Goal: Task Accomplishment & Management: Complete application form

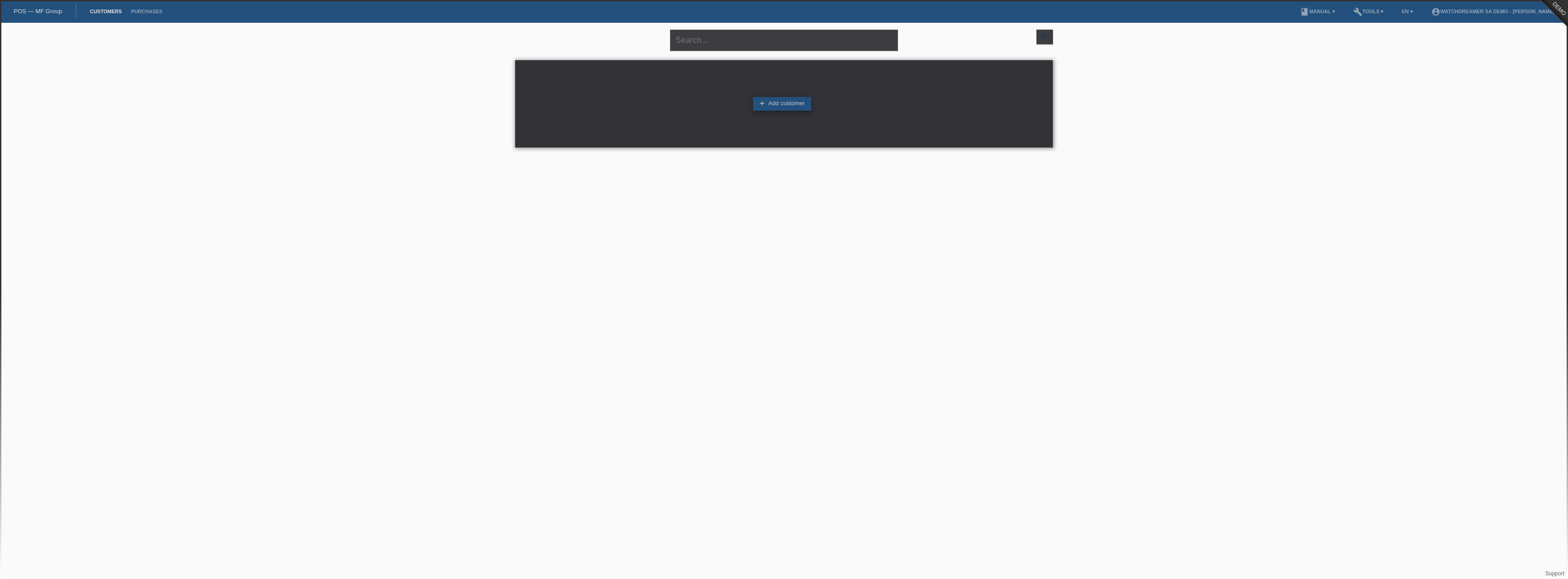
click at [776, 108] on link "add Add customer" at bounding box center [782, 104] width 58 height 13
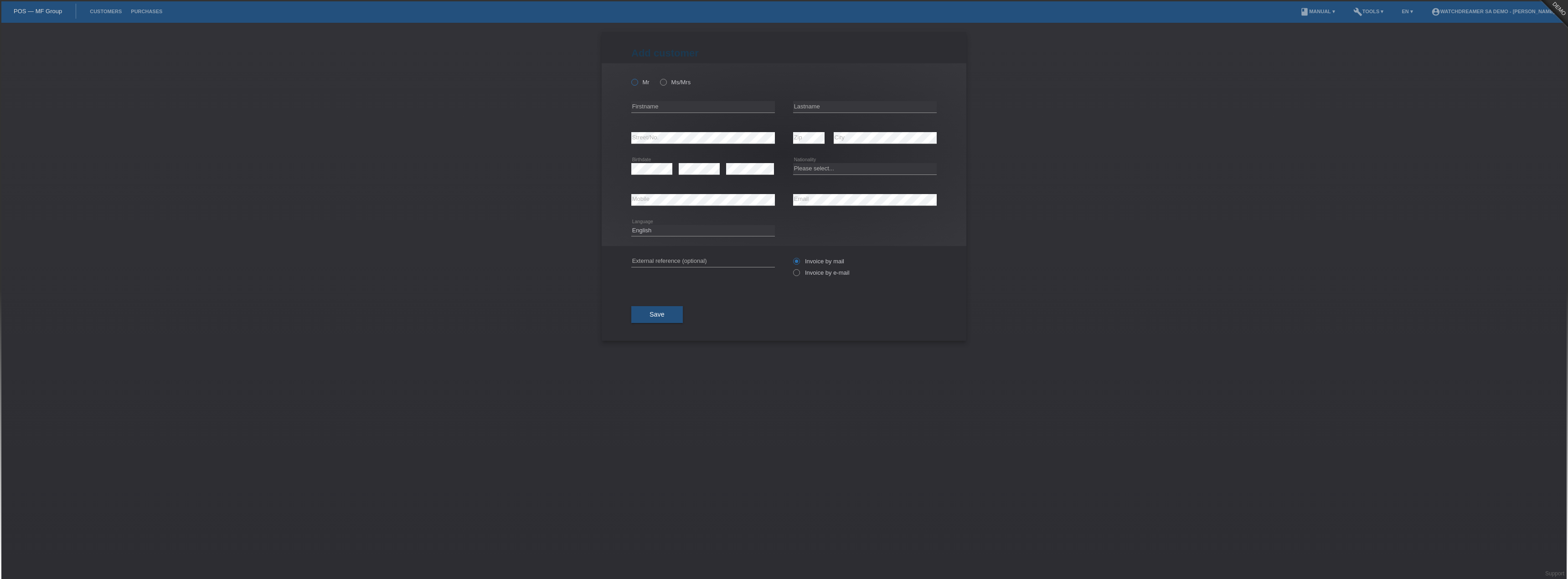
click at [638, 79] on label "Mr" at bounding box center [640, 82] width 18 height 7
click at [637, 79] on input "Mr" at bounding box center [634, 82] width 6 height 6
radio input "true"
click at [657, 103] on input "text" at bounding box center [703, 106] width 144 height 12
click at [110, 12] on link "Customers" at bounding box center [105, 11] width 41 height 5
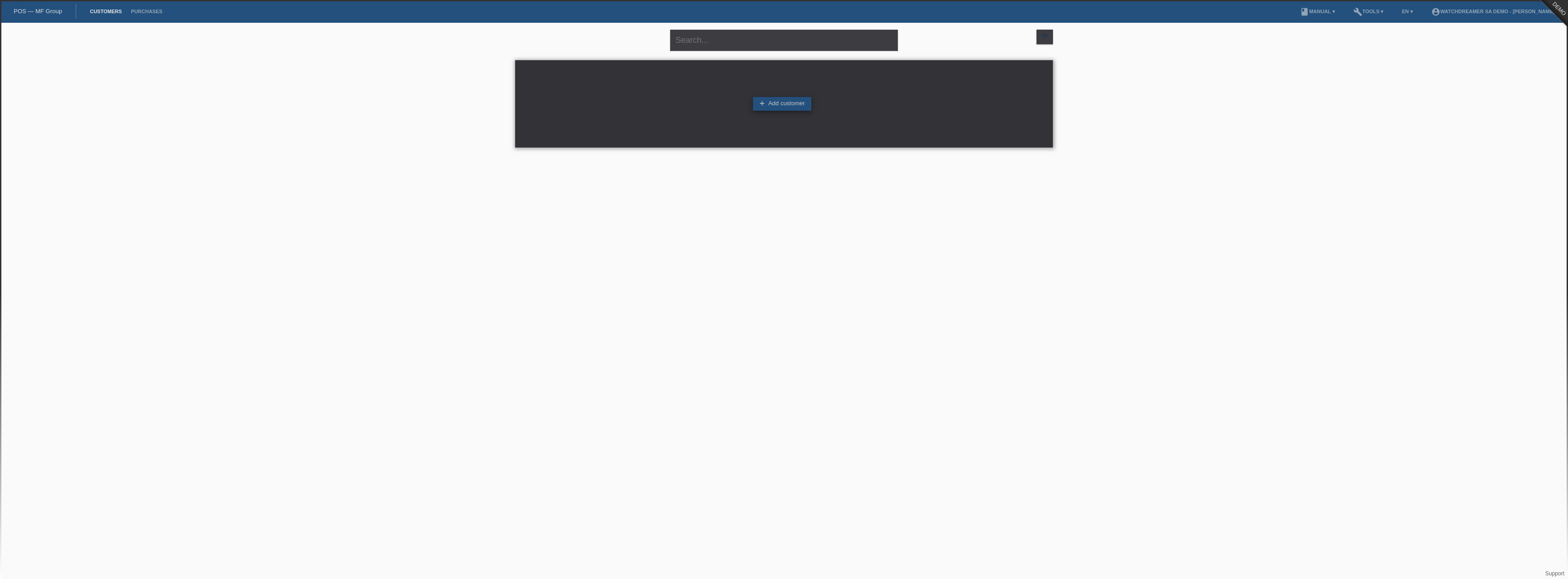
click at [786, 103] on link "add Add customer" at bounding box center [782, 104] width 58 height 13
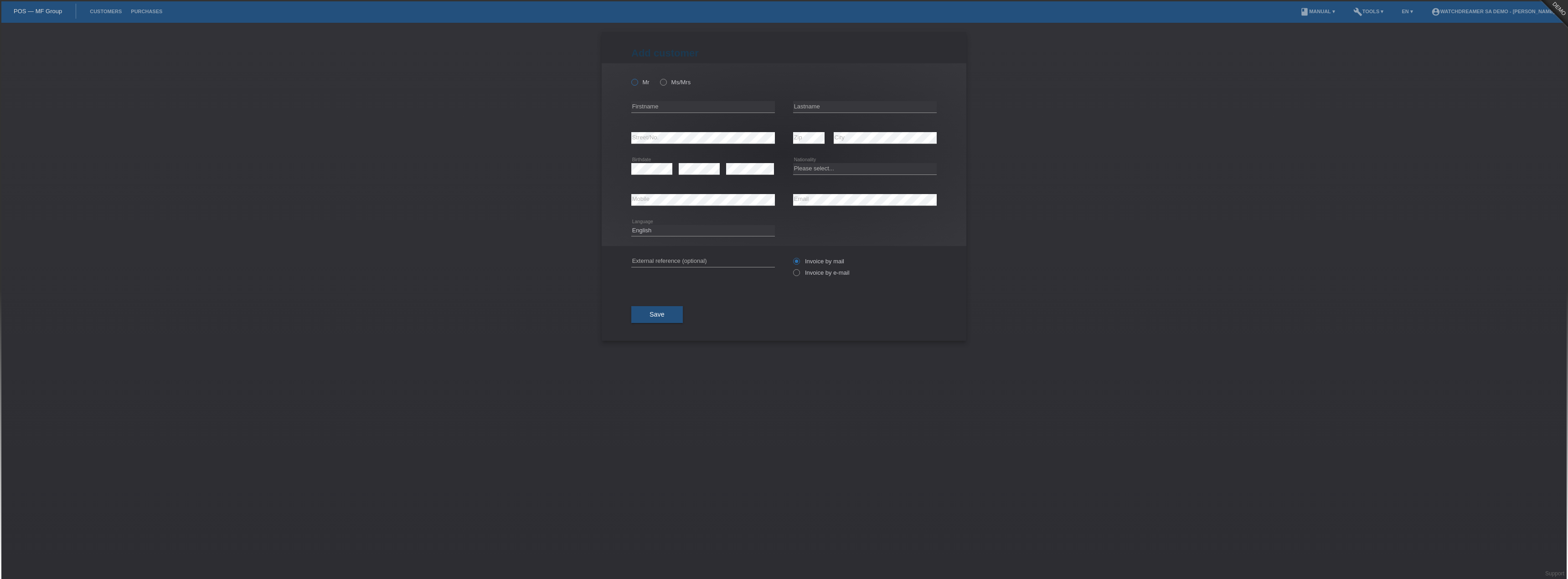
click at [630, 77] on icon at bounding box center [630, 77] width 0 height 0
click at [636, 84] on input "Mr" at bounding box center [634, 82] width 6 height 6
radio input "true"
click at [654, 105] on input "text" at bounding box center [703, 106] width 144 height 12
type input "Frank"
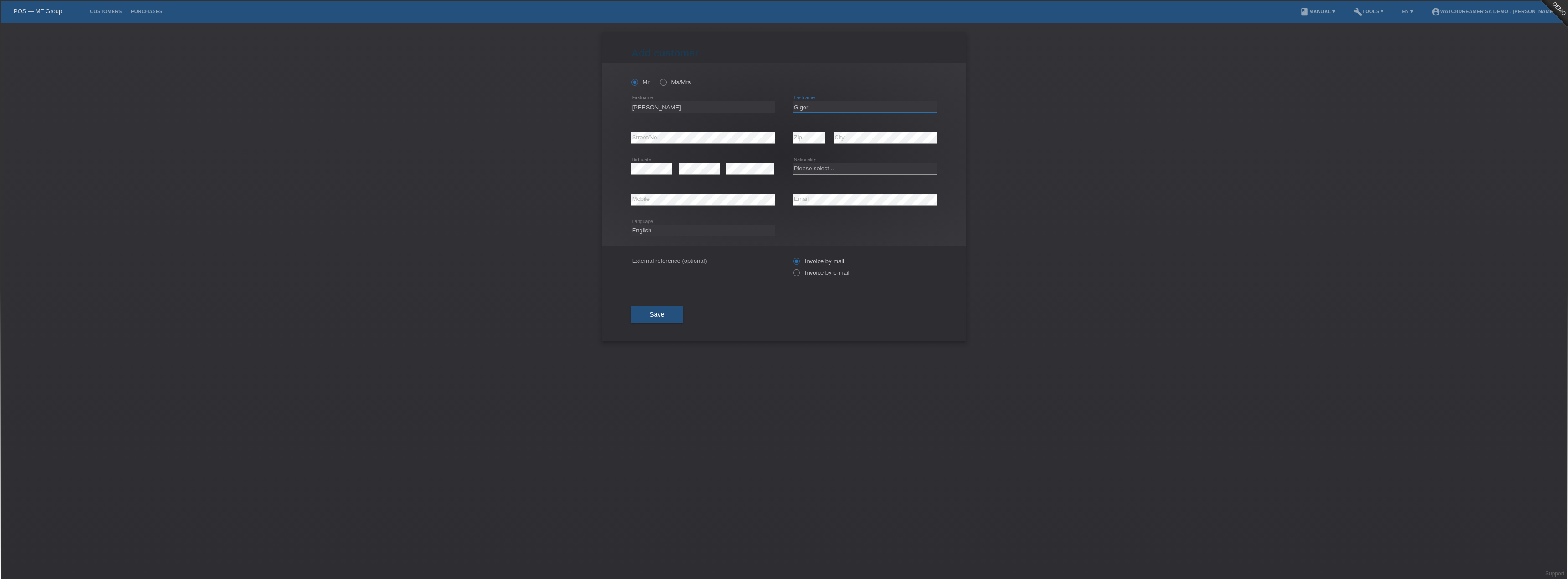
type input "Giger"
select select "CH"
click at [682, 227] on select "Deutsch Français Italiano English" at bounding box center [703, 231] width 144 height 11
select select "de"
click at [631, 225] on select "Deutsch Français Italiano English" at bounding box center [703, 231] width 144 height 11
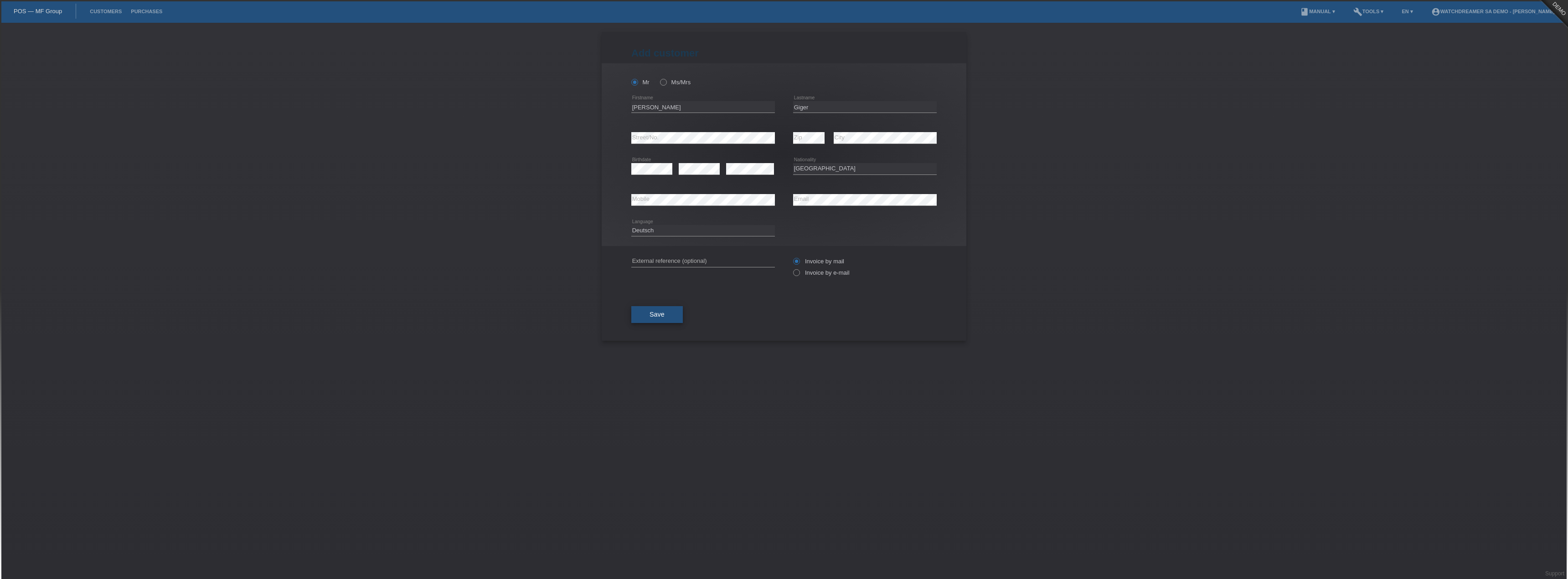
click at [665, 313] on button "Save" at bounding box center [657, 314] width 52 height 17
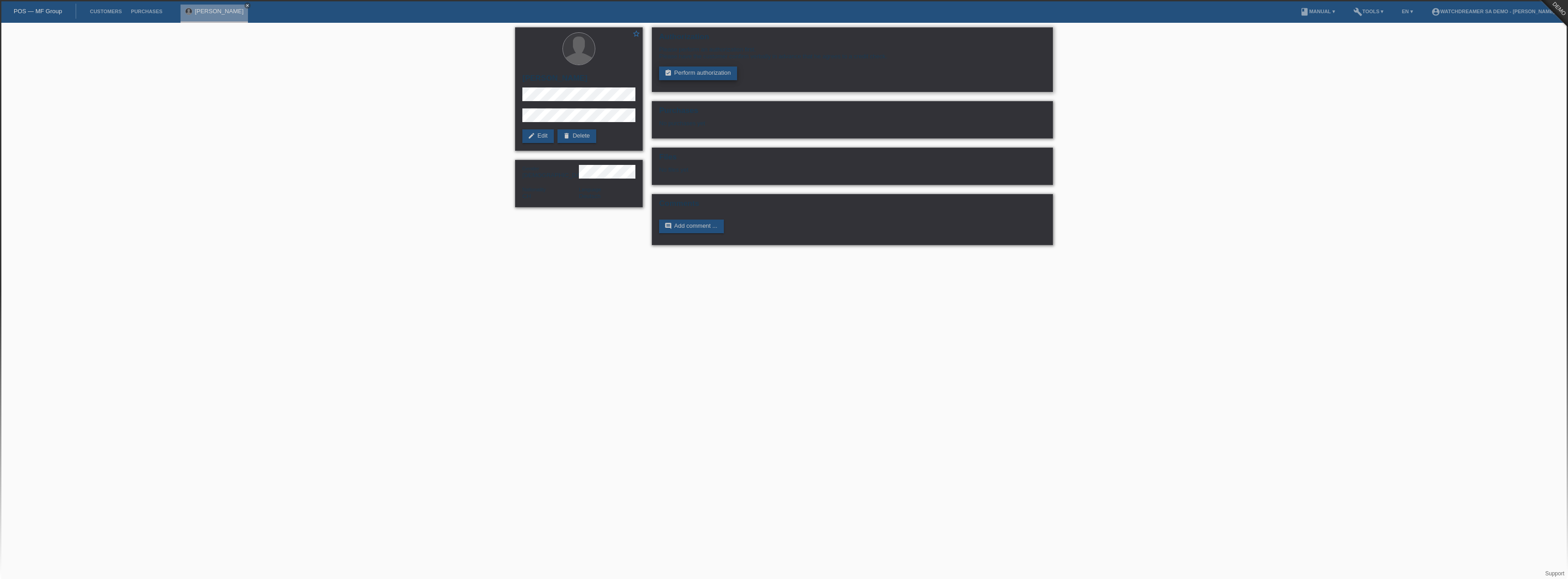
click at [710, 75] on link "assignment_turned_in Perform authorization" at bounding box center [698, 73] width 78 height 13
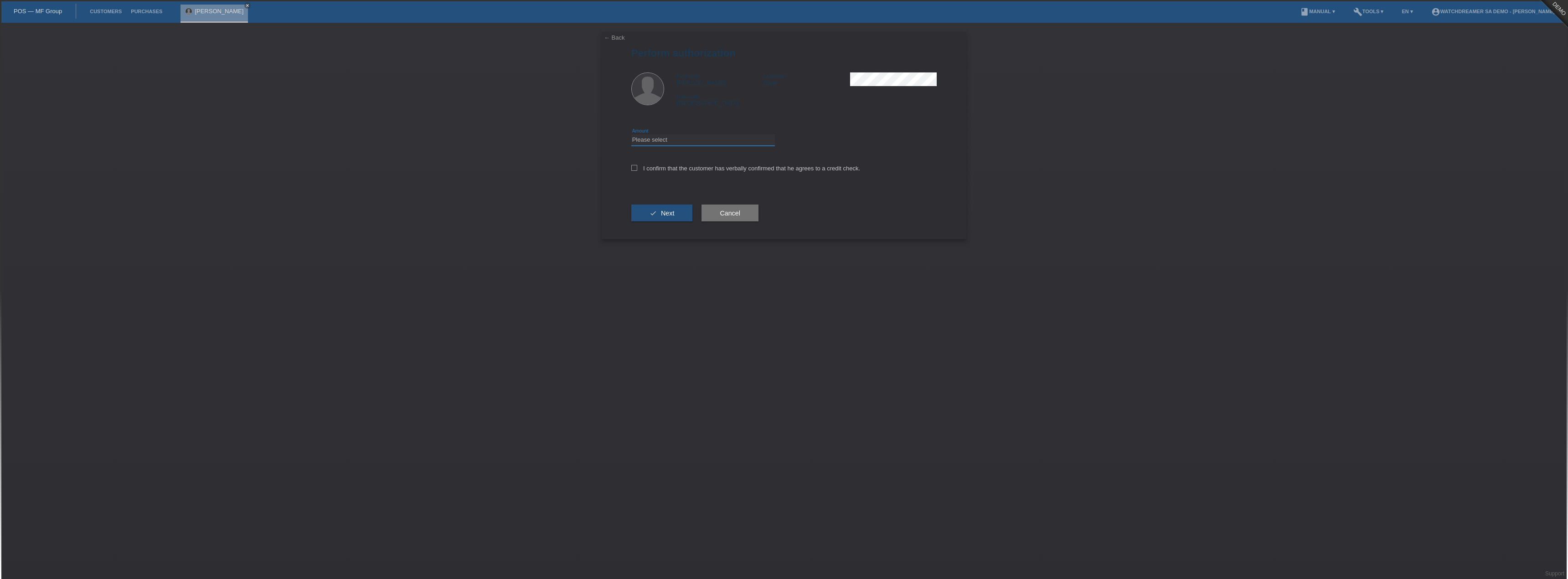
click at [667, 141] on select "Please select CHF 1.00 - CHF 499.00 CHF 500.00 - CHF 1'999.00 CHF 2'000.00 - CH…" at bounding box center [703, 140] width 144 height 11
select select "2"
click at [631, 134] on select "Please select CHF 1.00 - CHF 499.00 CHF 500.00 - CHF 1'999.00 CHF 2'000.00 - CH…" at bounding box center [703, 140] width 144 height 11
click at [667, 170] on label "I confirm that the customer has verbally confirmed that he agrees to a credit c…" at bounding box center [746, 168] width 229 height 7
click at [637, 170] on input "I confirm that the customer has verbally confirmed that he agrees to a credit c…" at bounding box center [634, 168] width 6 height 6
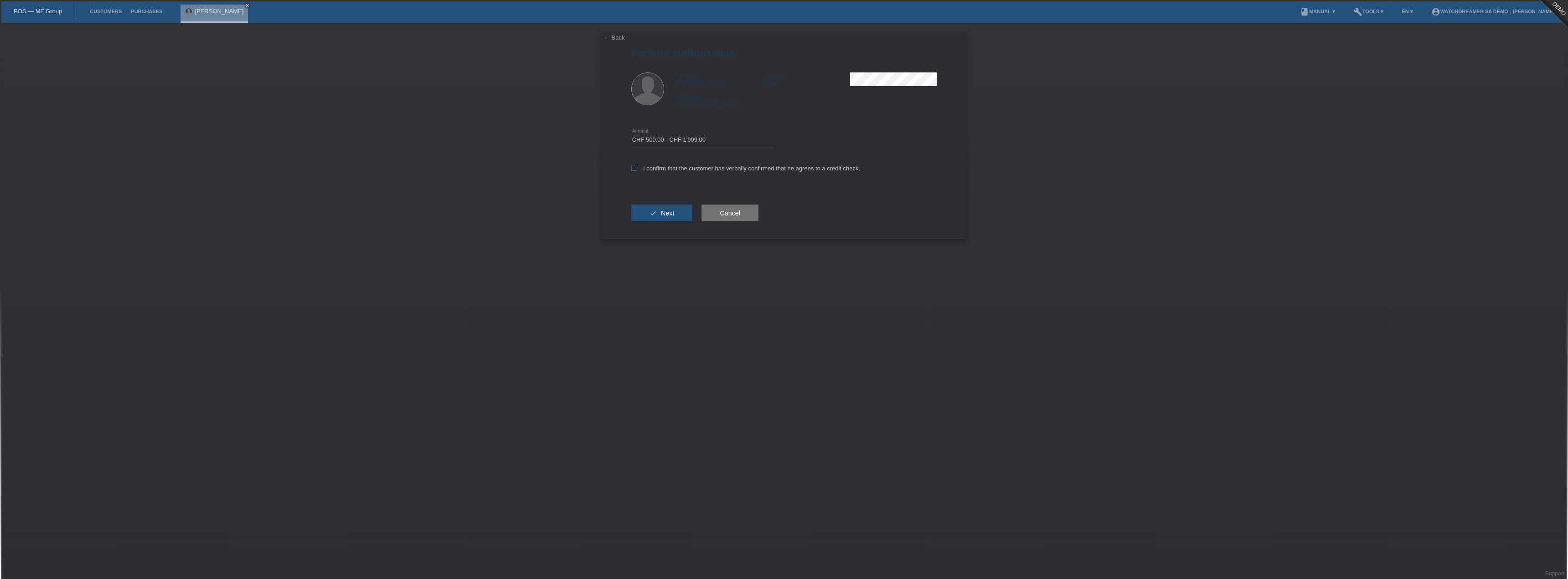
checkbox input "true"
click at [662, 208] on button "check Next" at bounding box center [662, 213] width 61 height 17
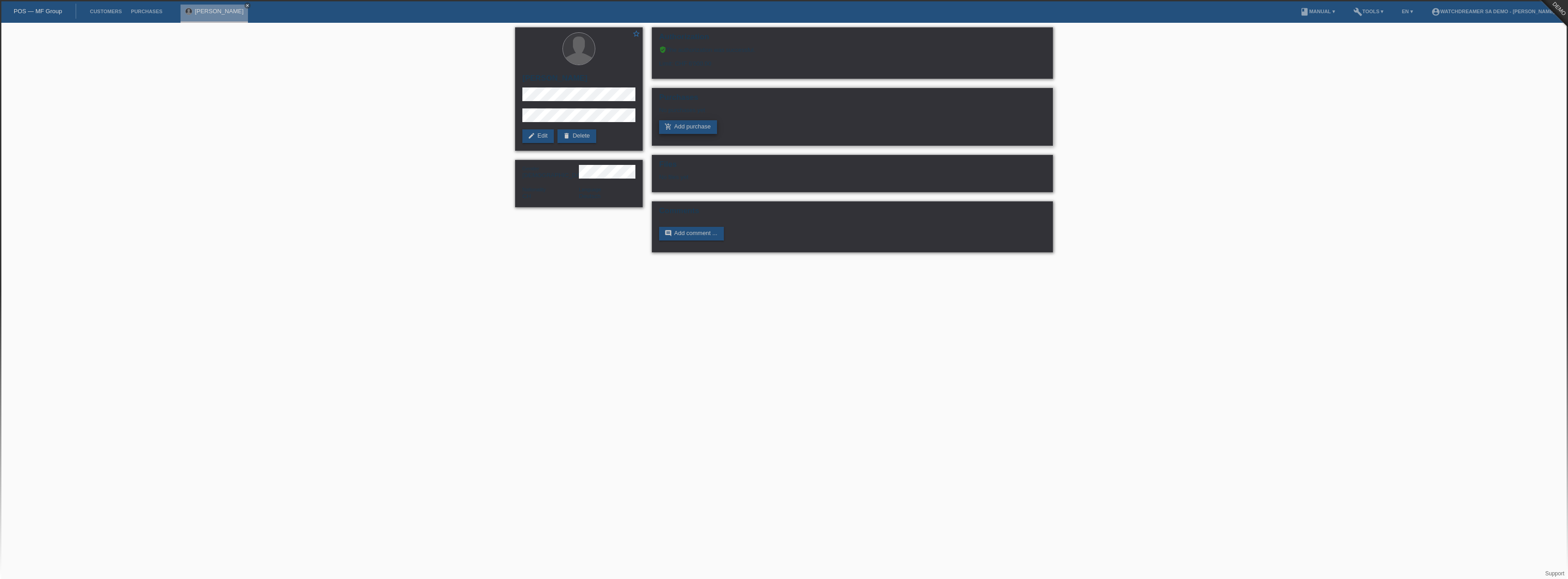
click at [692, 126] on link "add_shopping_cart Add purchase" at bounding box center [688, 127] width 58 height 13
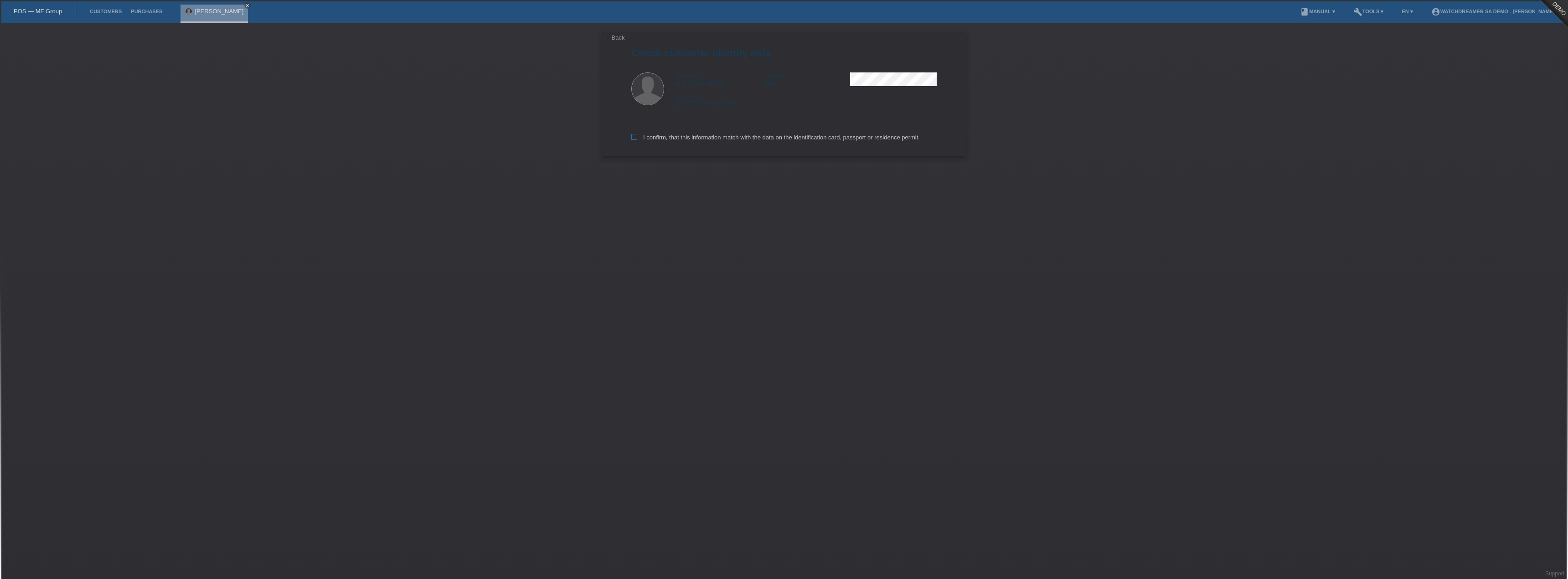
click at [672, 137] on label "I confirm, that this information match with the data on the identification card…" at bounding box center [775, 137] width 289 height 7
click at [637, 137] on input "I confirm, that this information match with the data on the identification card…" at bounding box center [634, 137] width 6 height 6
checkbox input "true"
click at [653, 97] on input "text" at bounding box center [703, 99] width 144 height 12
type input "5000.00"
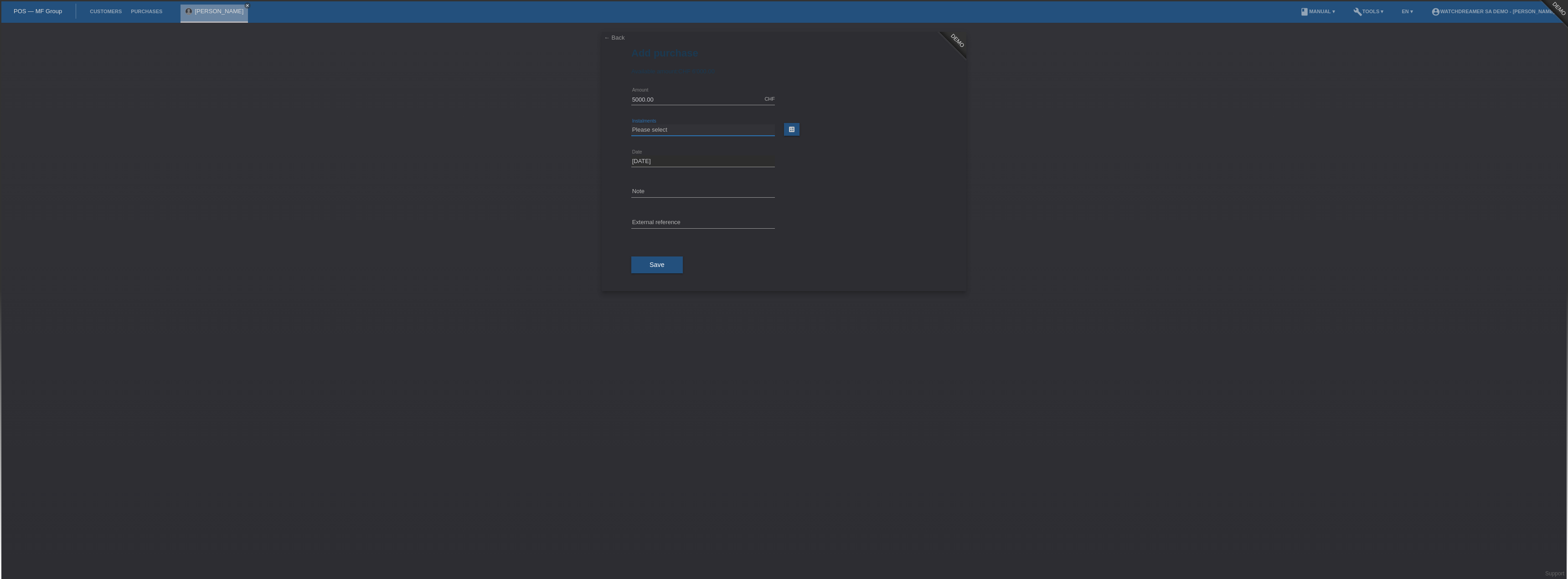
click at [645, 127] on select "Please select 6 instalments 12 instalments 24 instalments 36 instalments 48 ins…" at bounding box center [703, 130] width 144 height 11
select select "622"
click at [631, 124] on select "Please select 6 instalments 12 instalments 24 instalments 36 instalments 48 ins…" at bounding box center [703, 130] width 144 height 11
click at [653, 218] on input "text" at bounding box center [703, 223] width 144 height 12
type input "test"
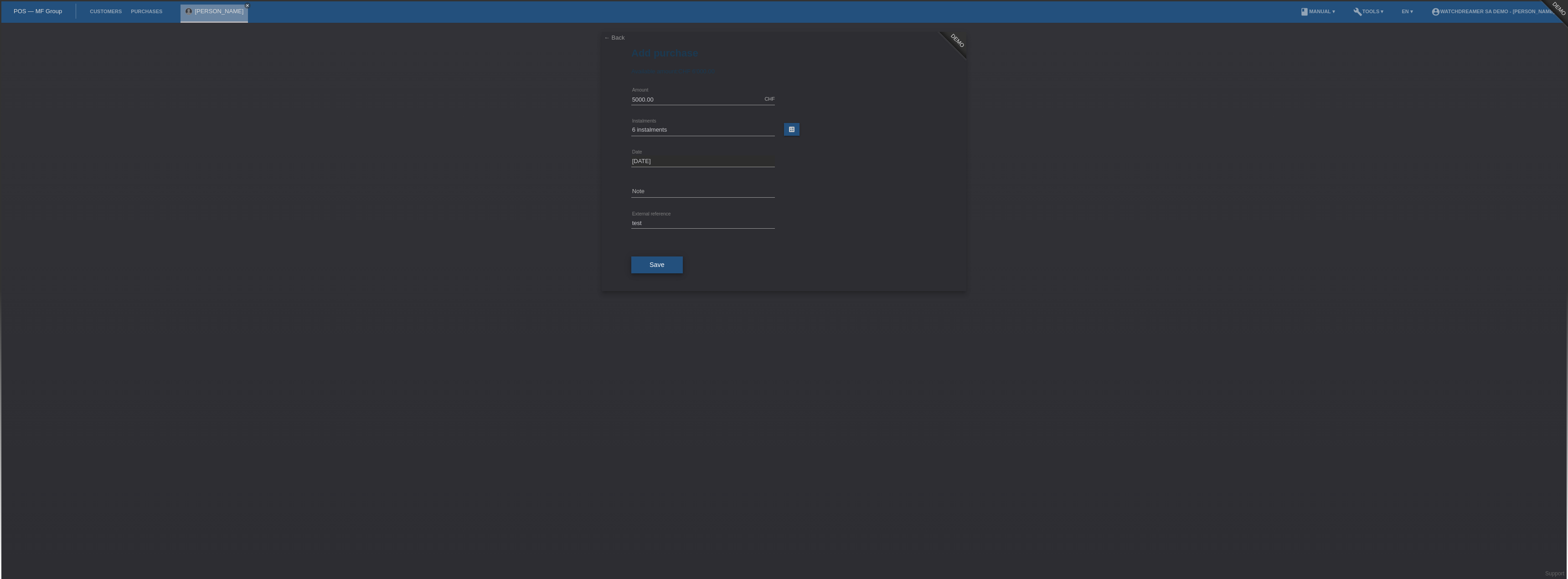
click at [656, 262] on span "Save" at bounding box center [657, 265] width 15 height 7
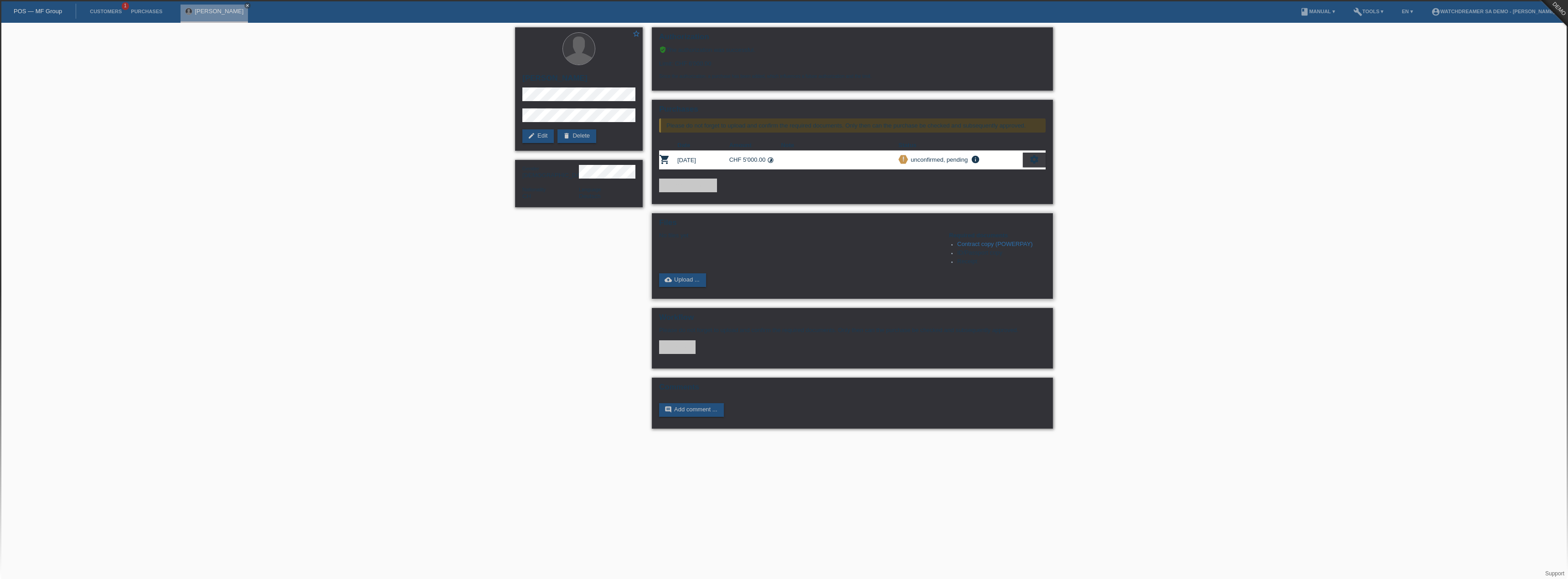
click at [1003, 242] on link "Contract copy (POWERPAY)" at bounding box center [995, 243] width 75 height 7
click at [587, 138] on link "delete Delete" at bounding box center [577, 136] width 39 height 13
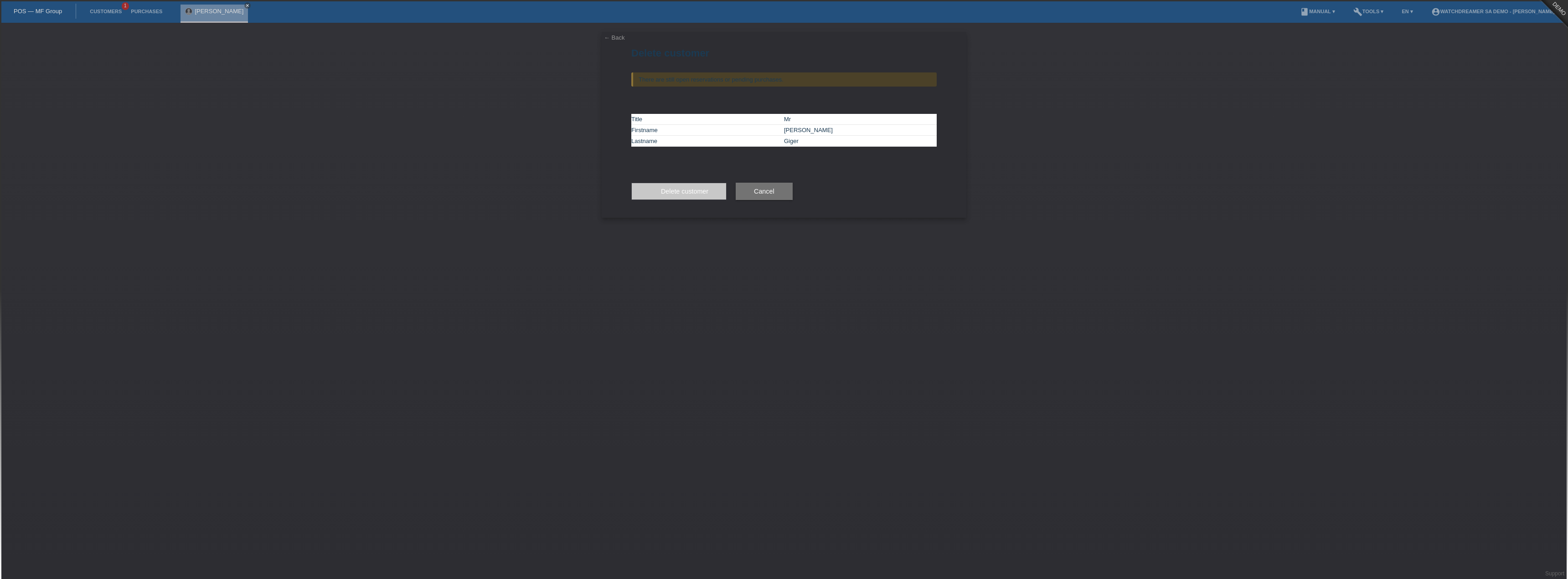
click at [618, 37] on link "← Back" at bounding box center [614, 37] width 21 height 7
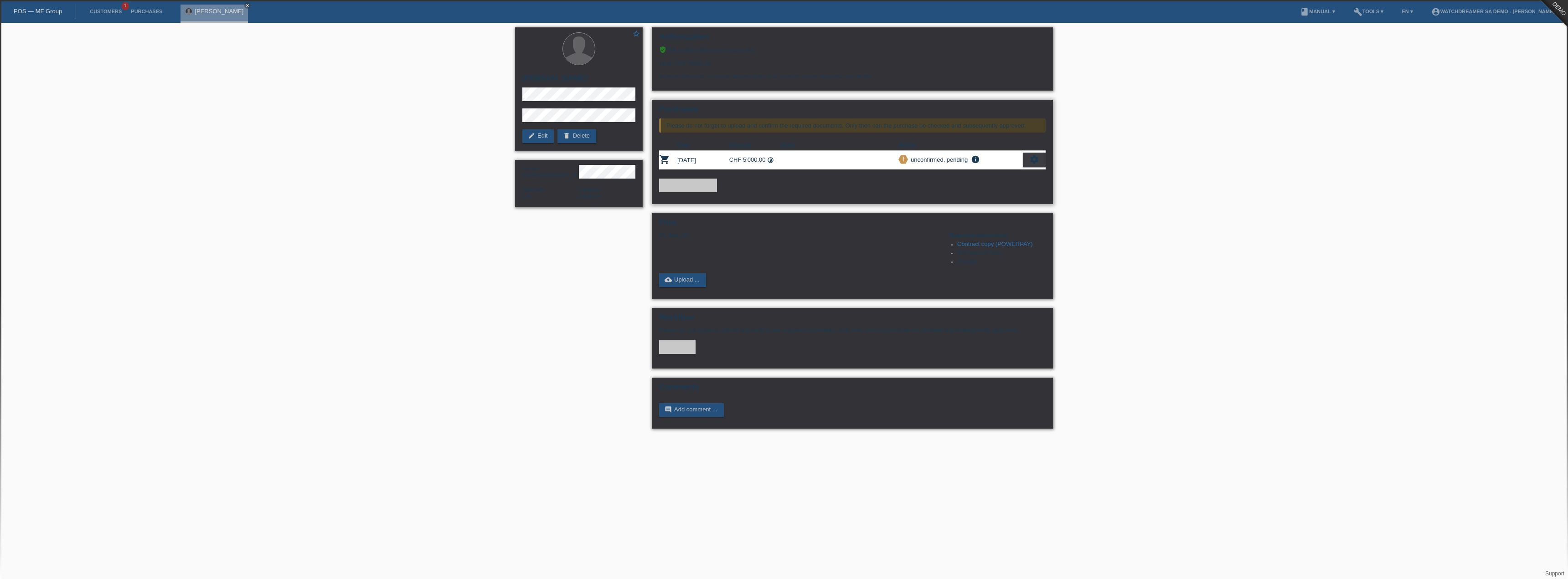
click at [1039, 160] on icon "settings" at bounding box center [1034, 159] width 10 height 10
click at [979, 218] on span "Customer has withdrawn from the purchase..." at bounding box center [982, 215] width 122 height 11
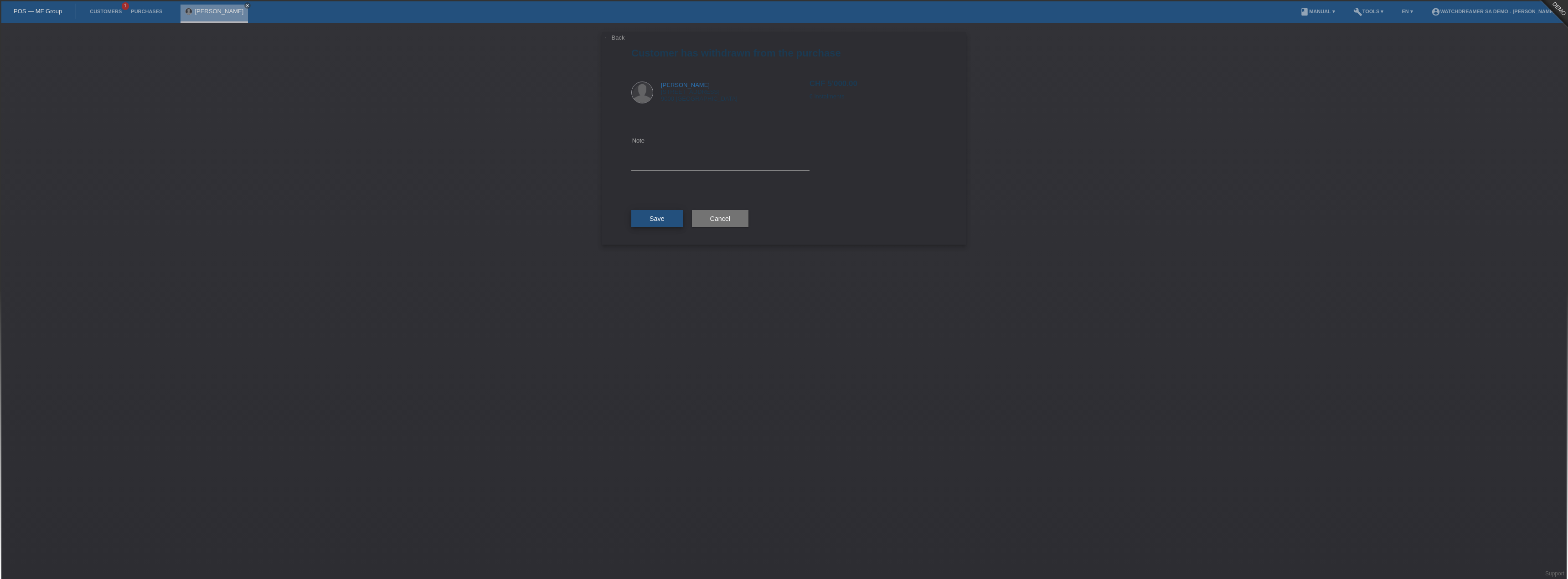
click at [657, 212] on button "Save" at bounding box center [657, 218] width 52 height 17
click at [659, 159] on textarea at bounding box center [720, 153] width 178 height 35
type textarea "sdfdsfasfad"
click at [668, 215] on button "Save" at bounding box center [657, 223] width 52 height 17
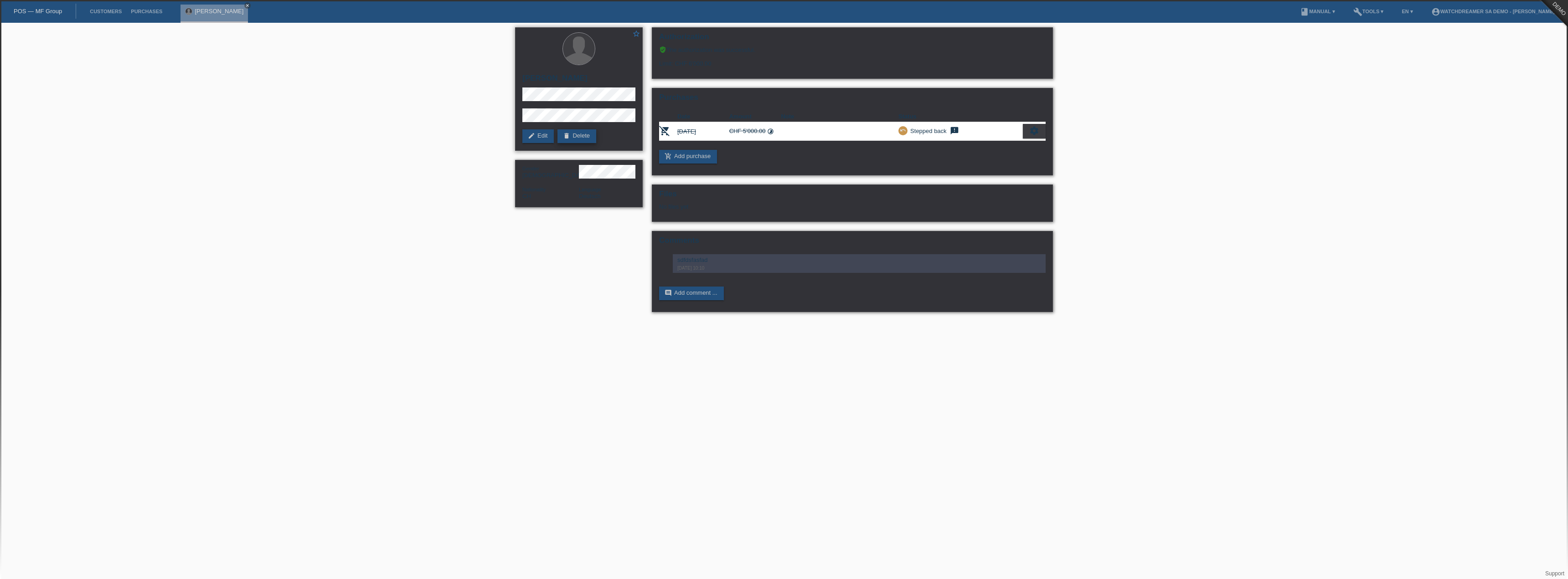
click at [571, 142] on link "delete Delete" at bounding box center [577, 136] width 39 height 13
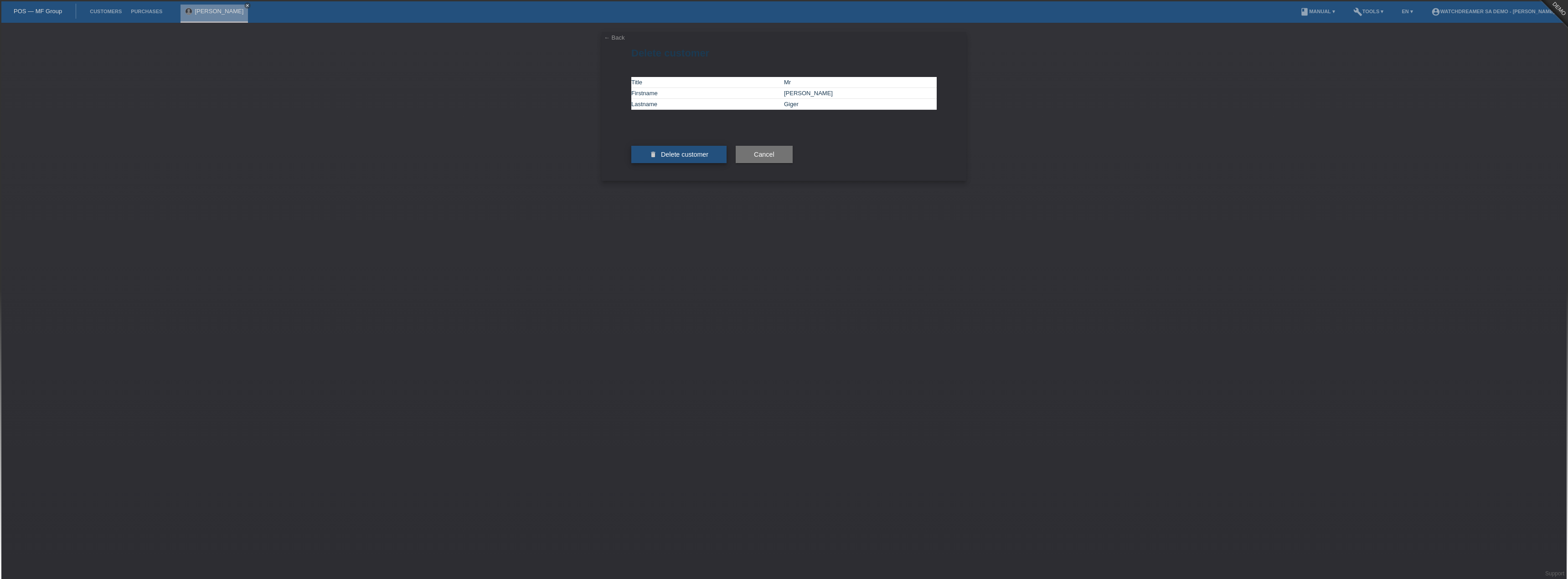
click at [695, 158] on span "Delete customer" at bounding box center [685, 154] width 47 height 7
